Goal: Task Accomplishment & Management: Complete application form

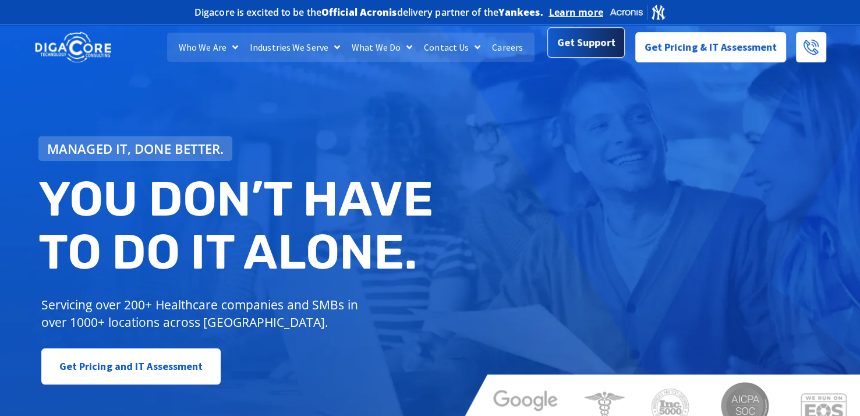
click at [593, 51] on span "Get Support" at bounding box center [587, 42] width 58 height 23
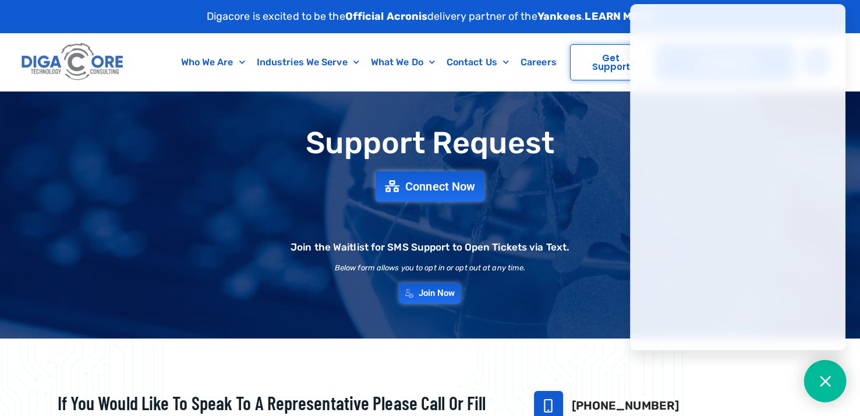
click at [831, 389] on div at bounding box center [826, 381] width 43 height 43
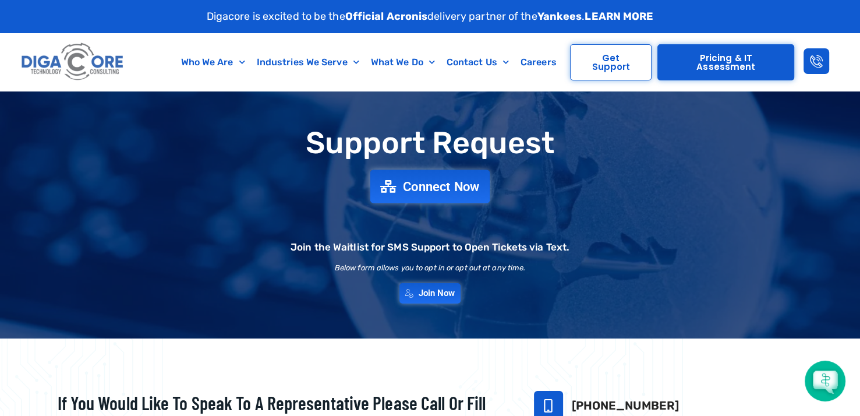
click at [419, 184] on span "Connect Now" at bounding box center [441, 186] width 77 height 13
